Goal: Task Accomplishment & Management: Manage account settings

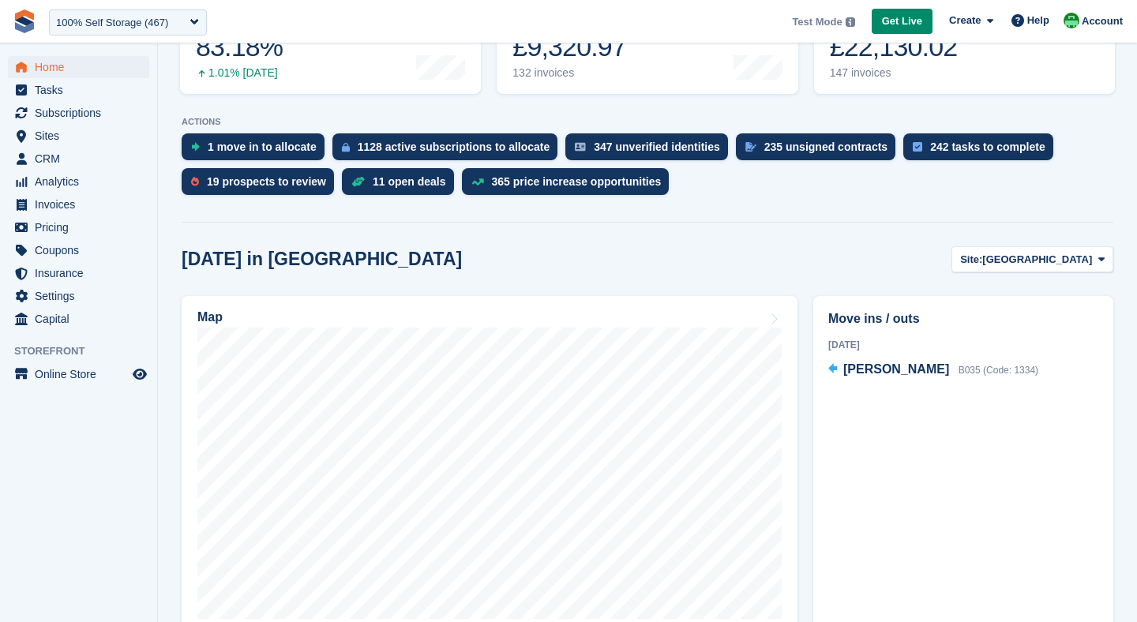
scroll to position [261, 0]
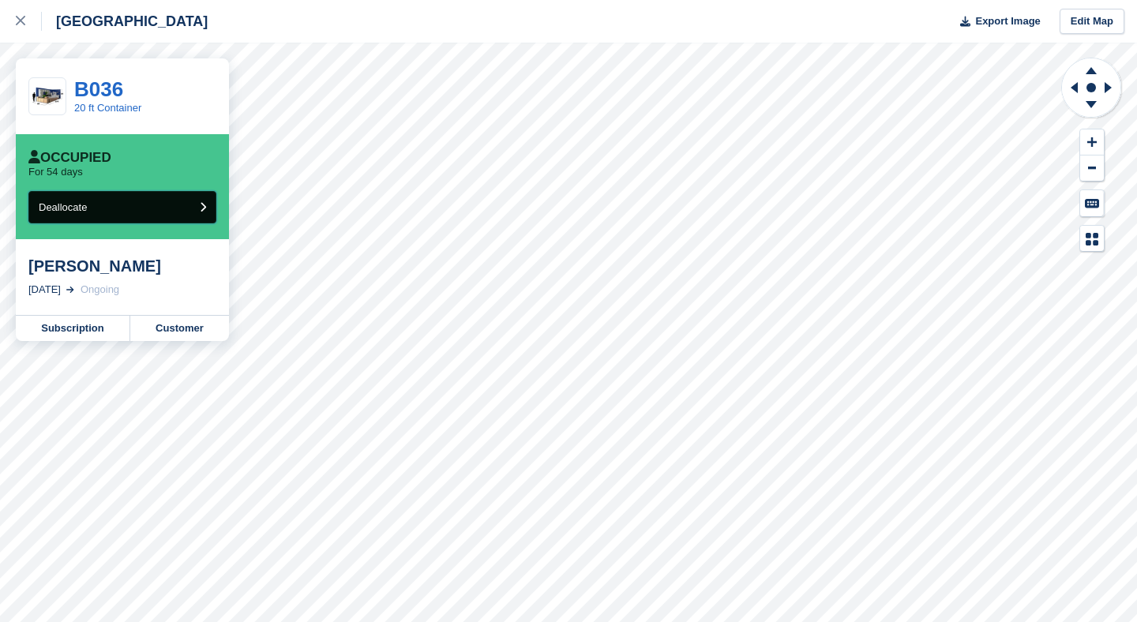
click at [87, 209] on span "Deallocate" at bounding box center [63, 207] width 48 height 12
click at [124, 212] on button "Deallocate" at bounding box center [122, 207] width 188 height 32
click at [128, 202] on button "Deallocate" at bounding box center [122, 207] width 188 height 32
click at [169, 207] on button "Deallocate" at bounding box center [122, 207] width 188 height 32
click at [152, 205] on button "Deallocate" at bounding box center [122, 207] width 188 height 32
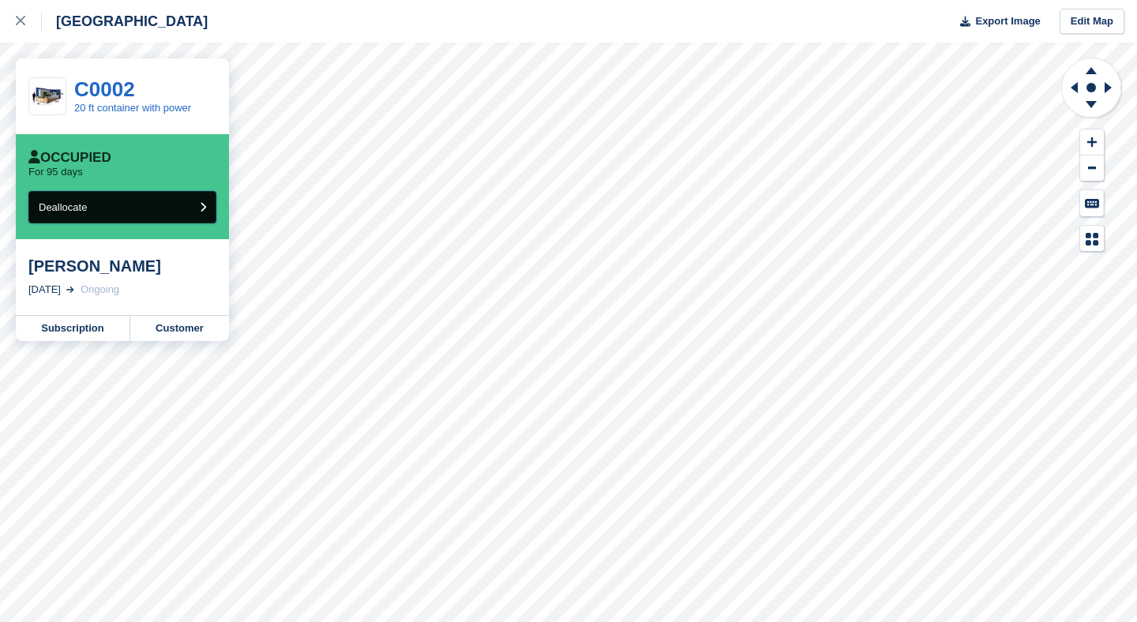
click at [104, 200] on button "Deallocate" at bounding box center [122, 207] width 188 height 32
click at [141, 205] on button "Deallocate" at bounding box center [122, 207] width 188 height 32
click at [134, 222] on button "Deallocate" at bounding box center [122, 207] width 188 height 32
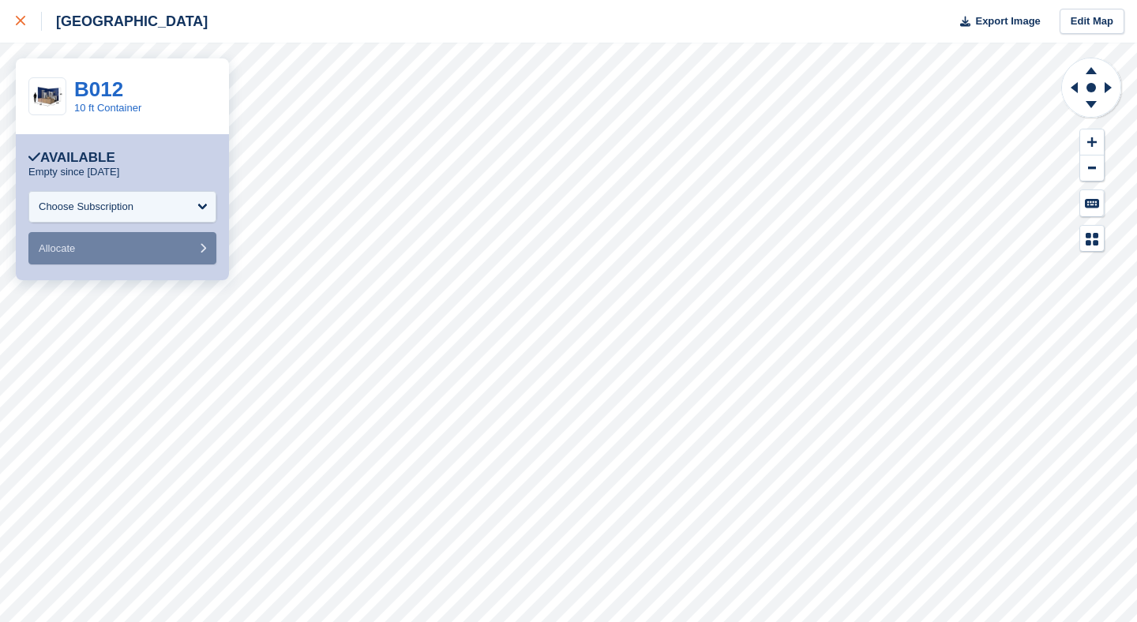
click at [14, 25] on link at bounding box center [21, 21] width 42 height 43
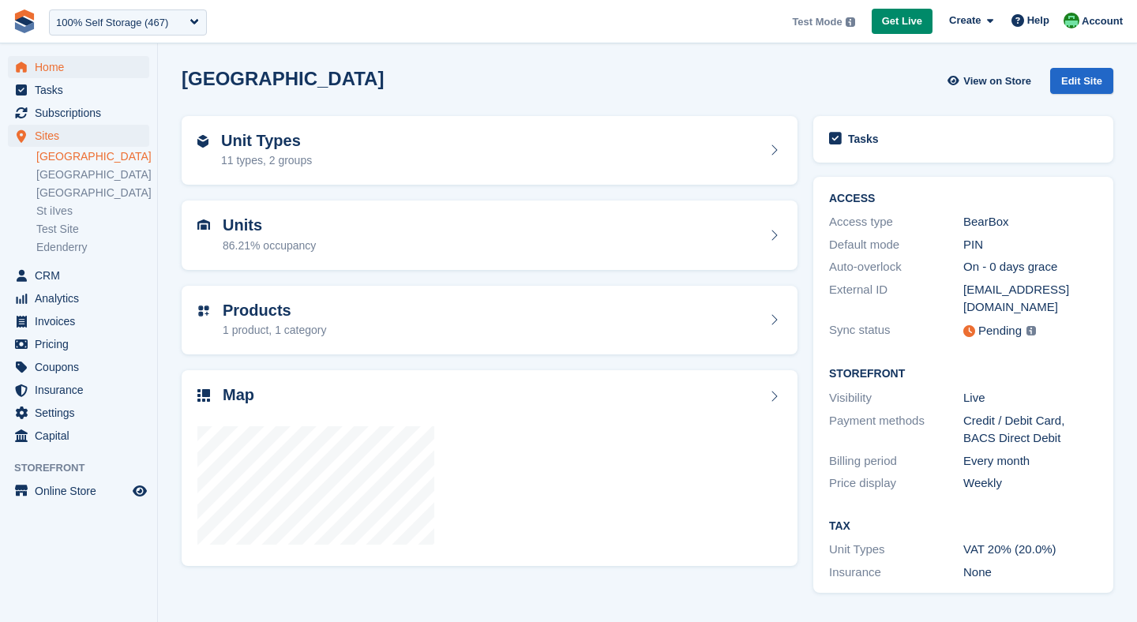
click at [53, 66] on span "Home" at bounding box center [82, 67] width 95 height 22
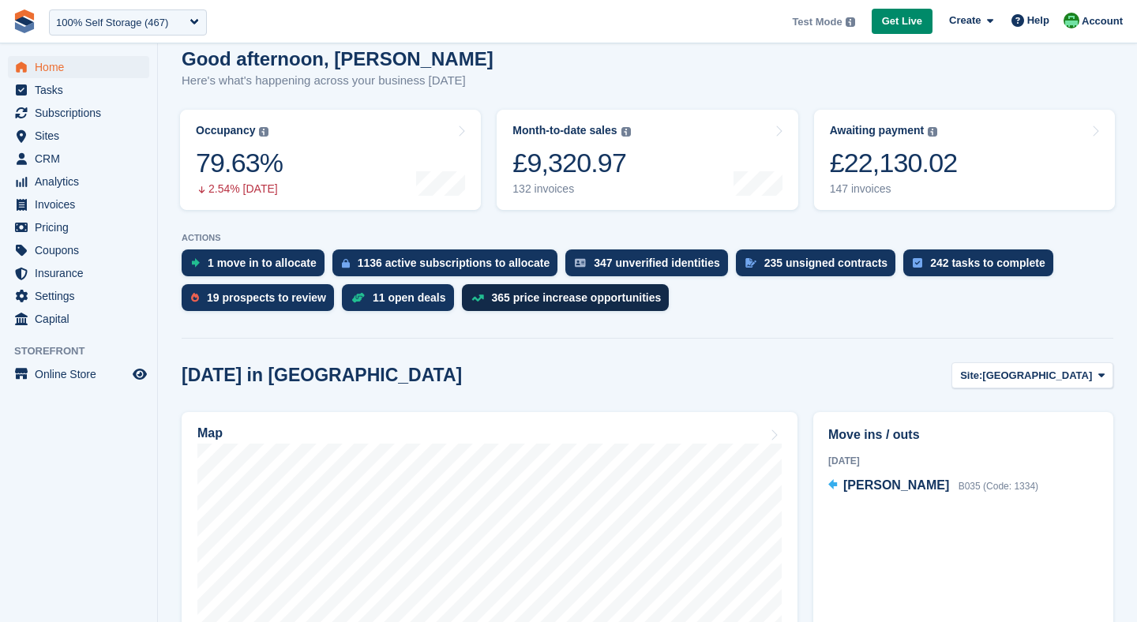
scroll to position [134, 0]
